Goal: Navigation & Orientation: Understand site structure

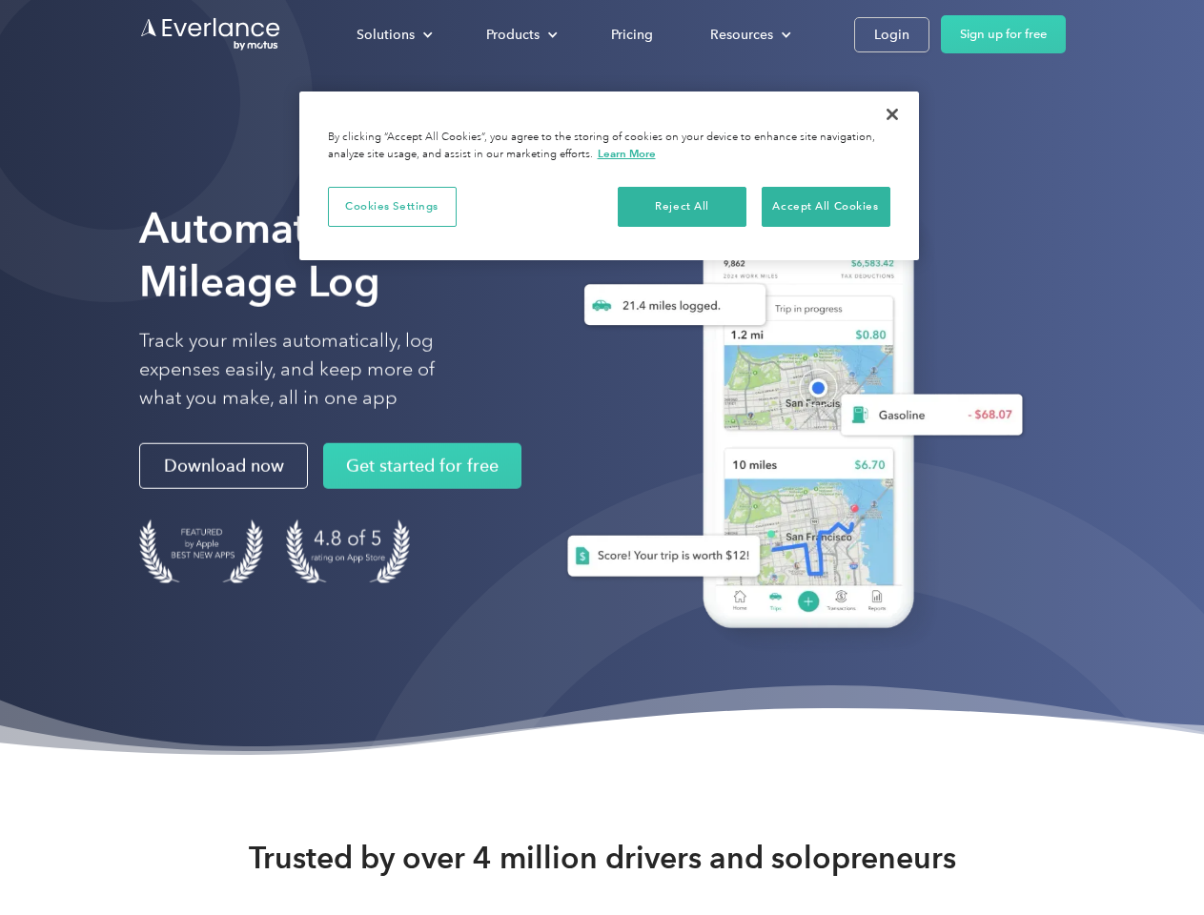
click at [394, 34] on div "Solutions" at bounding box center [386, 35] width 58 height 24
click at [520, 34] on div "Products" at bounding box center [512, 35] width 53 height 24
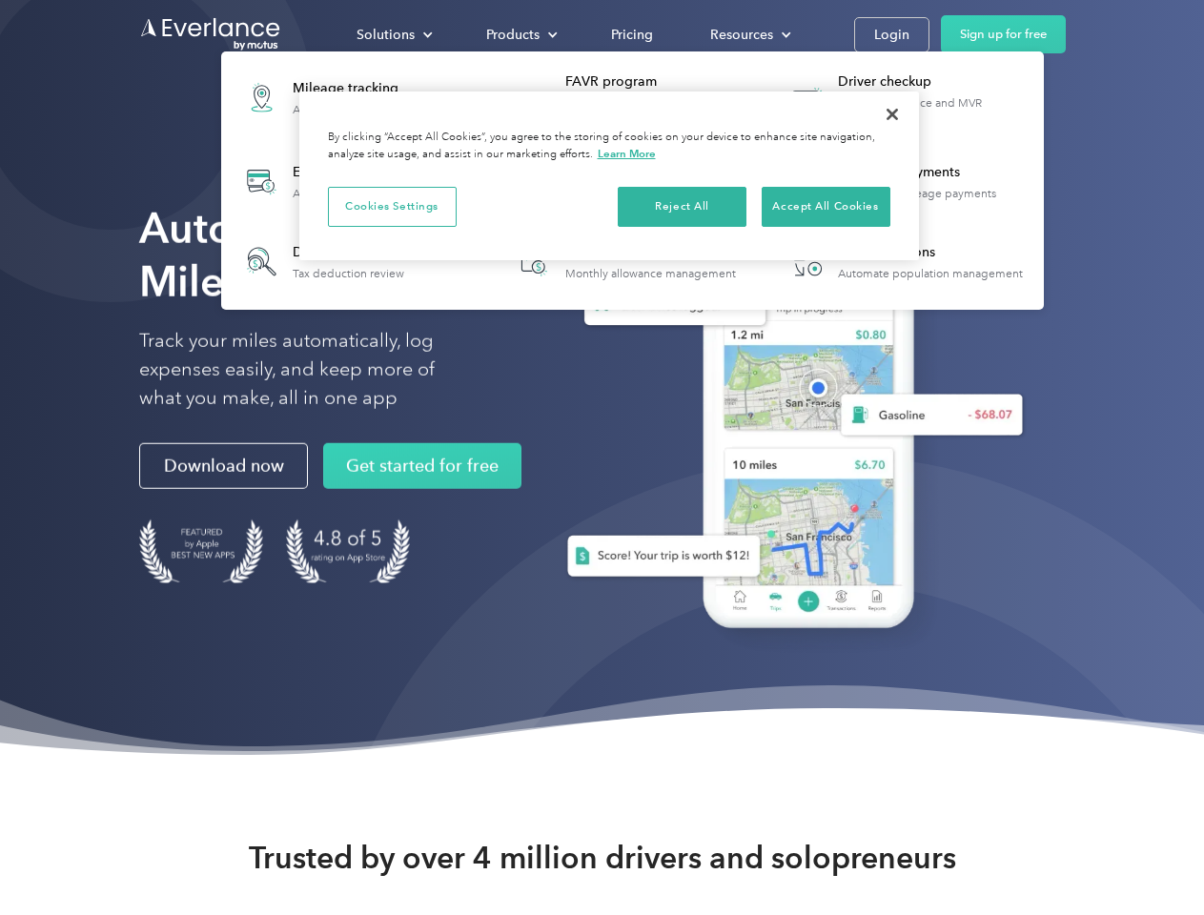
click at [748, 34] on div "Resources" at bounding box center [741, 35] width 63 height 24
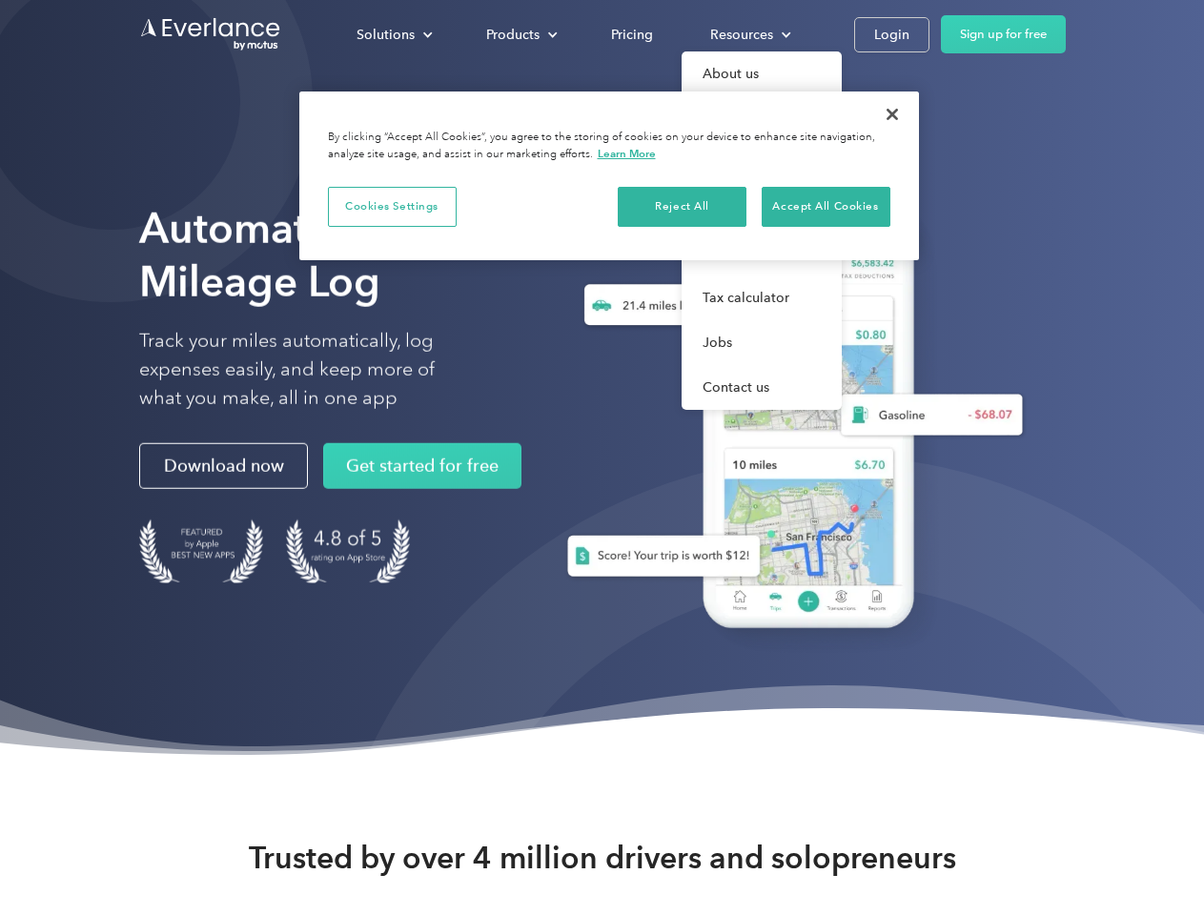
click at [392, 206] on button "Cookies Settings" at bounding box center [392, 207] width 129 height 40
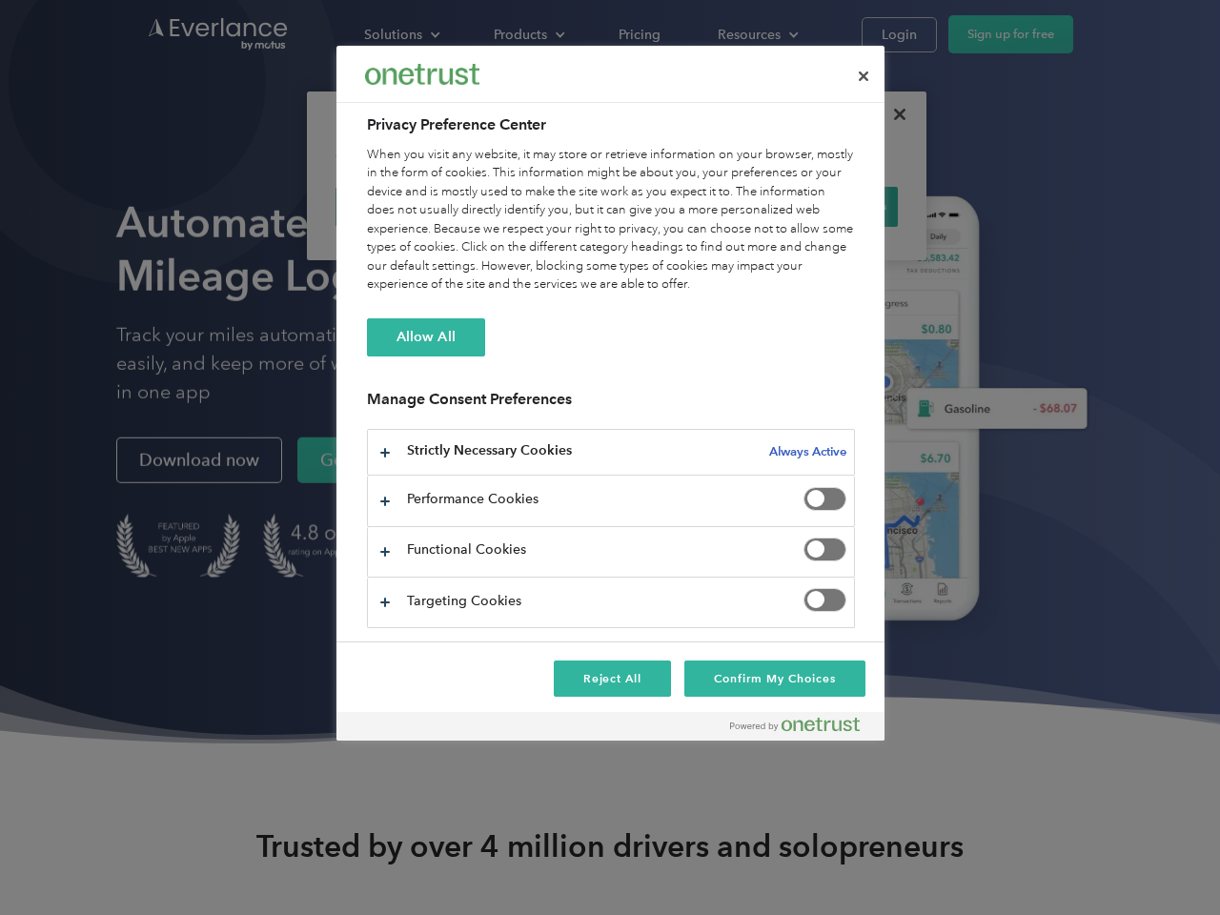
click at [683, 206] on div "When you visit any website, it may store or retrieve information on your browse…" at bounding box center [611, 220] width 488 height 149
click at [826, 206] on div "When you visit any website, it may store or retrieve information on your browse…" at bounding box center [611, 220] width 488 height 149
click at [892, 114] on div at bounding box center [610, 457] width 1220 height 915
